Goal: Transaction & Acquisition: Obtain resource

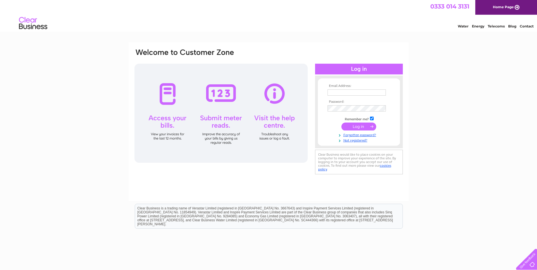
click at [264, 91] on input "text" at bounding box center [357, 92] width 58 height 6
type input "accounts@controlvalvesolutions.co.uk"
click at [264, 126] on input "submit" at bounding box center [358, 127] width 35 height 8
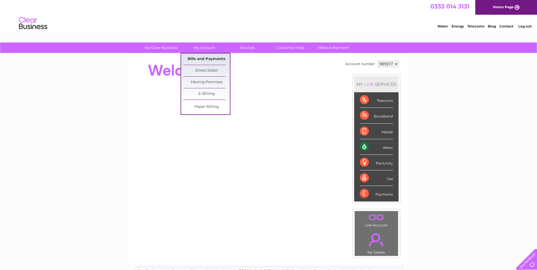
click at [210, 57] on link "Bills and Payments" at bounding box center [206, 59] width 47 height 11
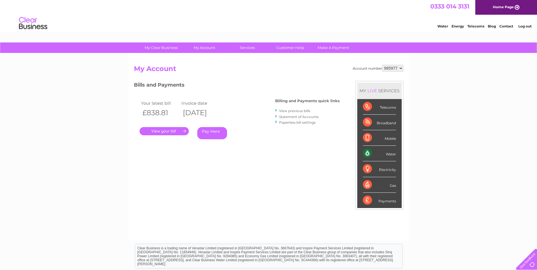
click at [163, 131] on link "." at bounding box center [164, 131] width 49 height 8
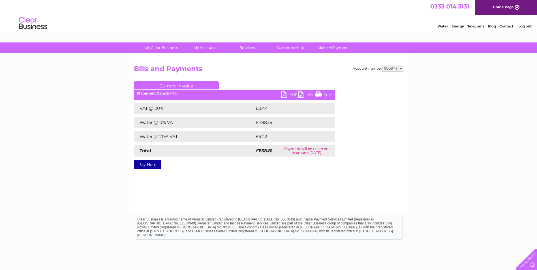
click at [292, 94] on link "PDF" at bounding box center [289, 95] width 17 height 8
click at [529, 27] on link "Log out" at bounding box center [524, 26] width 13 height 4
